Goal: Check status: Check status

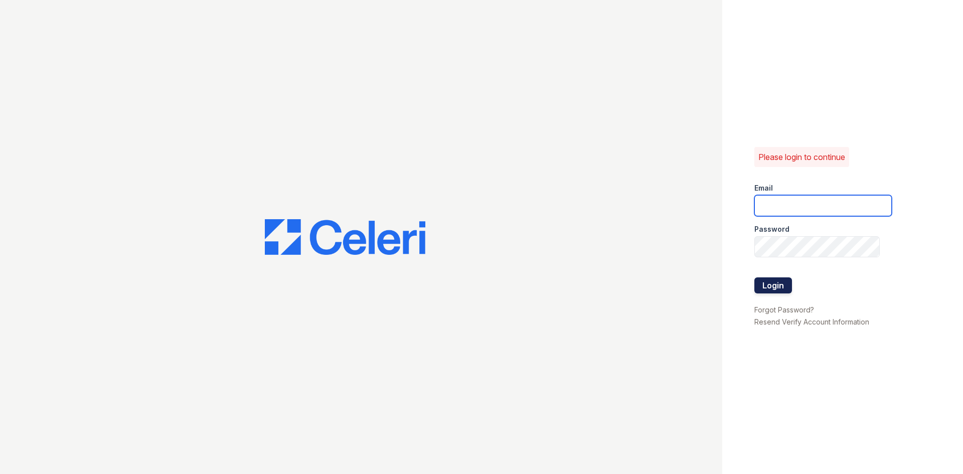
type input "[EMAIL_ADDRESS][DOMAIN_NAME]"
click at [778, 288] on button "Login" at bounding box center [773, 285] width 38 height 16
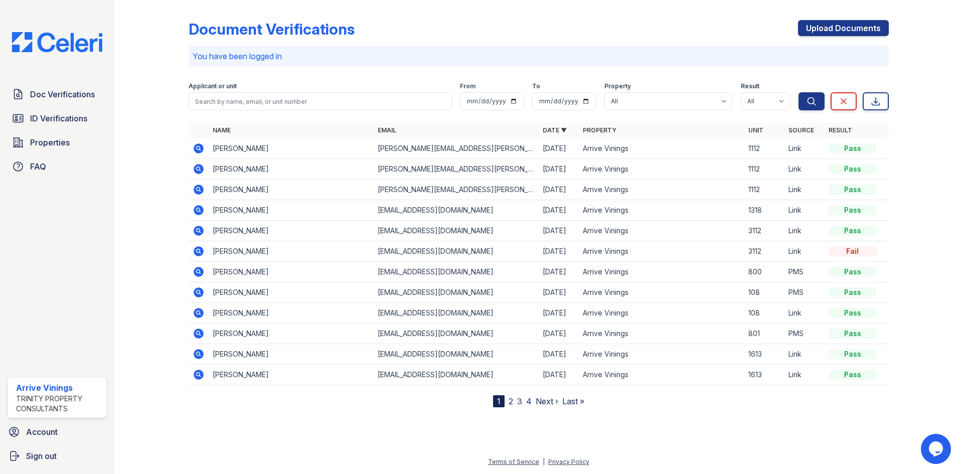
click at [201, 292] on icon at bounding box center [199, 292] width 12 height 12
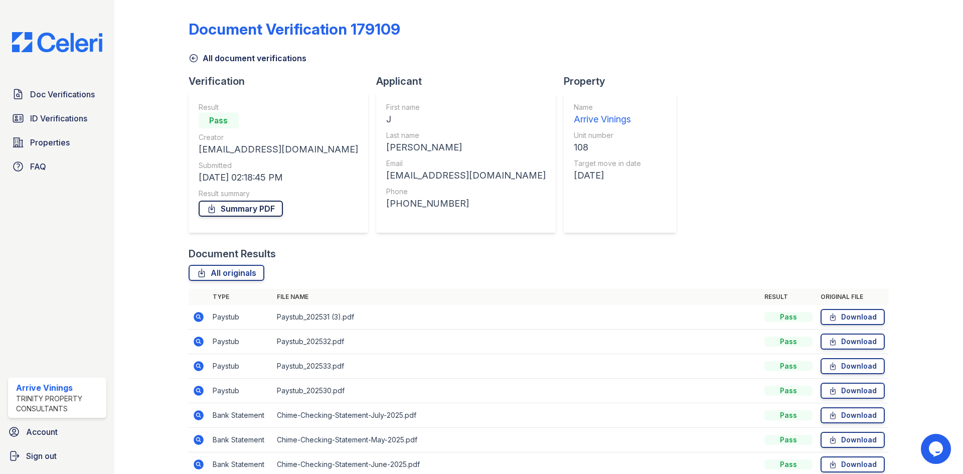
click at [257, 201] on link "Summary PDF" at bounding box center [241, 209] width 84 height 16
click at [63, 121] on span "ID Verifications" at bounding box center [58, 118] width 57 height 12
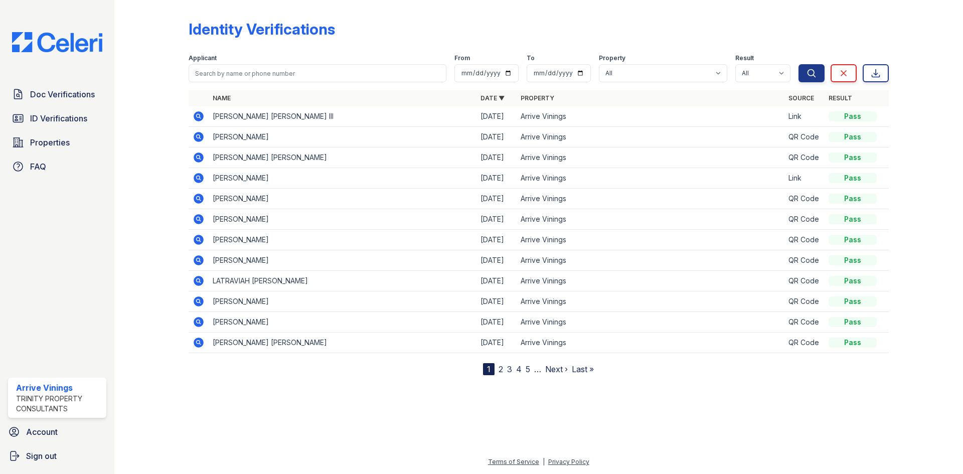
click at [503, 369] on nav "1 2 3 4 5 … Next › Last »" at bounding box center [538, 369] width 111 height 12
click at [500, 369] on link "2" at bounding box center [500, 369] width 5 height 10
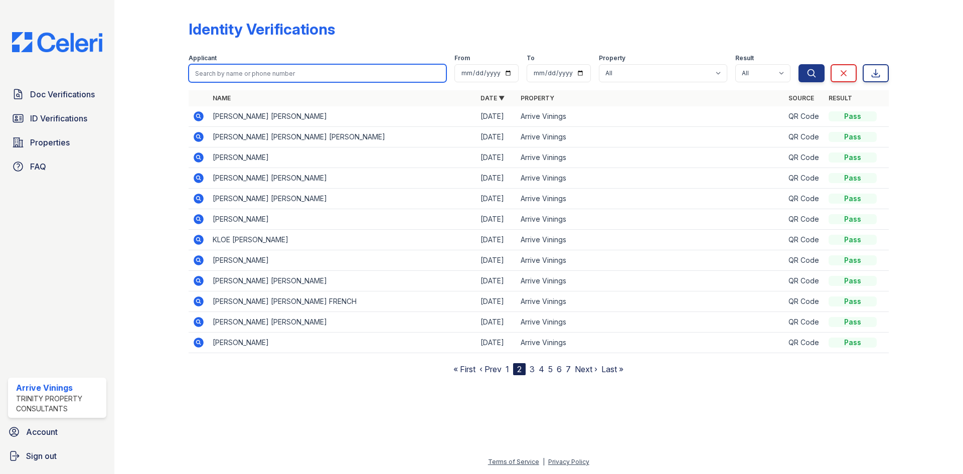
click at [274, 78] on input "search" at bounding box center [318, 73] width 258 height 18
type input "ferguson"
click at [798, 64] on button "Search" at bounding box center [811, 73] width 26 height 18
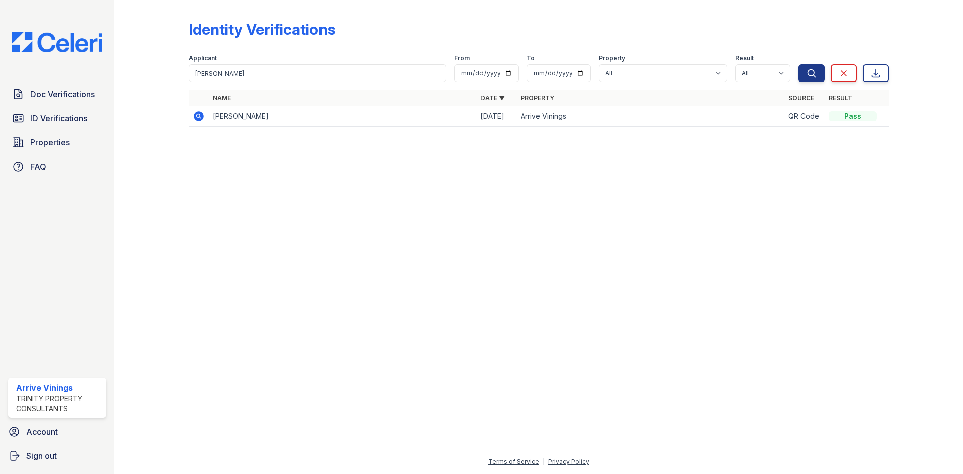
click at [203, 117] on icon at bounding box center [199, 116] width 10 height 10
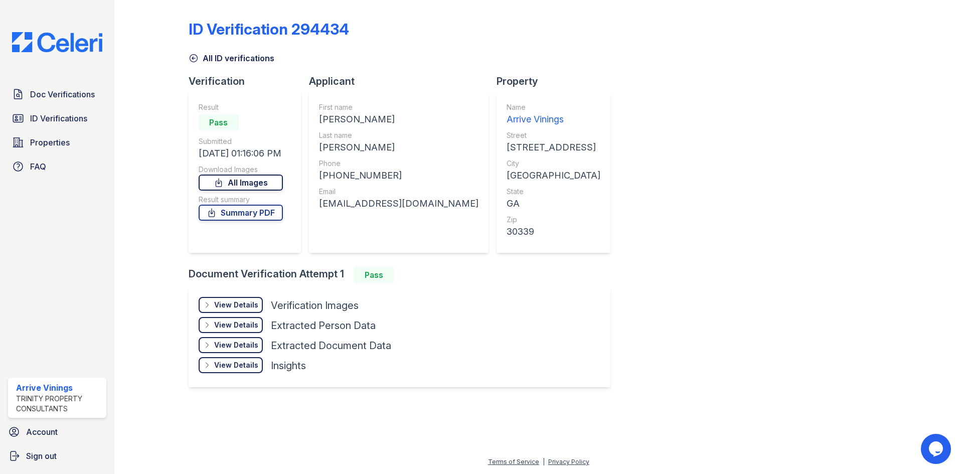
click at [262, 177] on link "All Images" at bounding box center [241, 182] width 84 height 16
click at [258, 206] on link "Summary PDF" at bounding box center [241, 213] width 84 height 16
